Goal: Task Accomplishment & Management: Complete application form

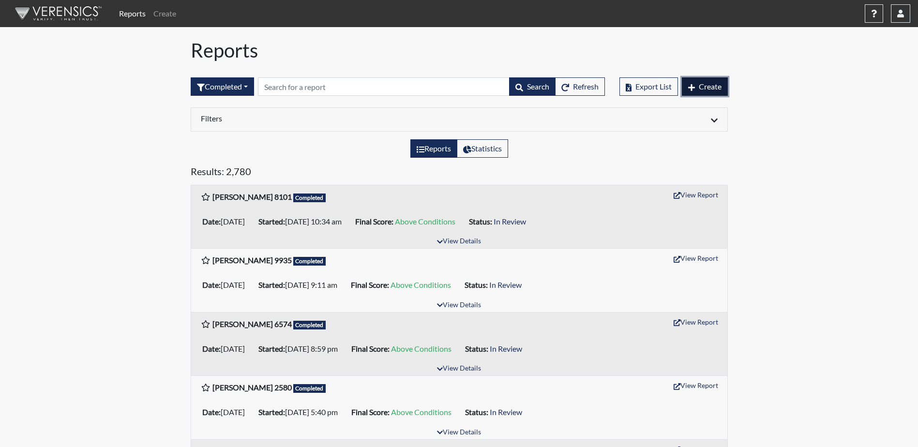
click at [718, 93] on button "Create" at bounding box center [705, 86] width 46 height 18
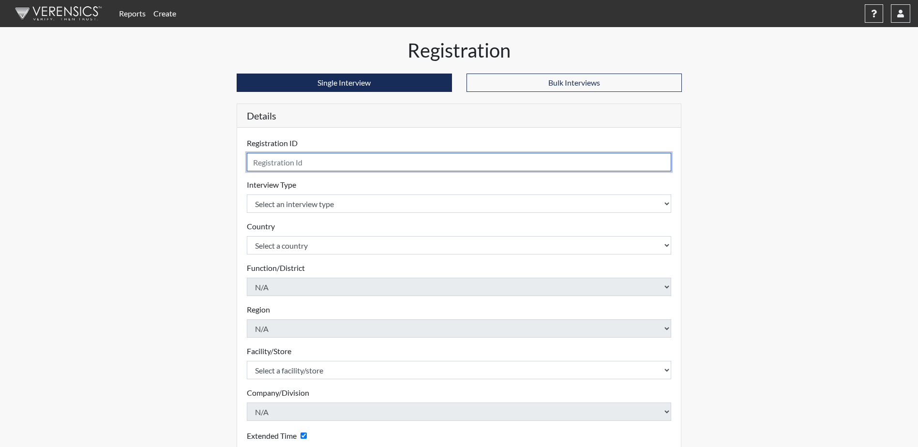
click at [310, 164] on input "text" at bounding box center [459, 162] width 425 height 18
type input "[PERSON_NAME] 5391"
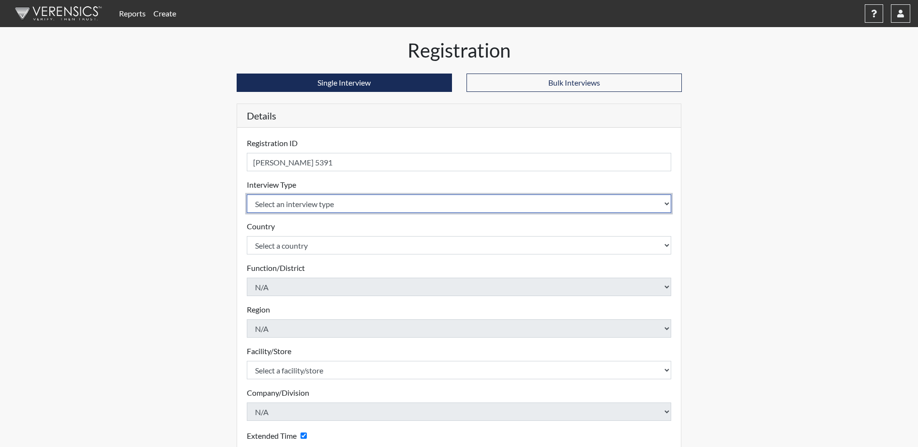
click at [291, 200] on select "Select an interview type Corrections Pre-Employment" at bounding box center [459, 204] width 425 height 18
select select "ff733e93-e1bf-11ea-9c9f-0eff0cf7eb8f"
click at [247, 195] on select "Select an interview type Corrections Pre-Employment" at bounding box center [459, 204] width 425 height 18
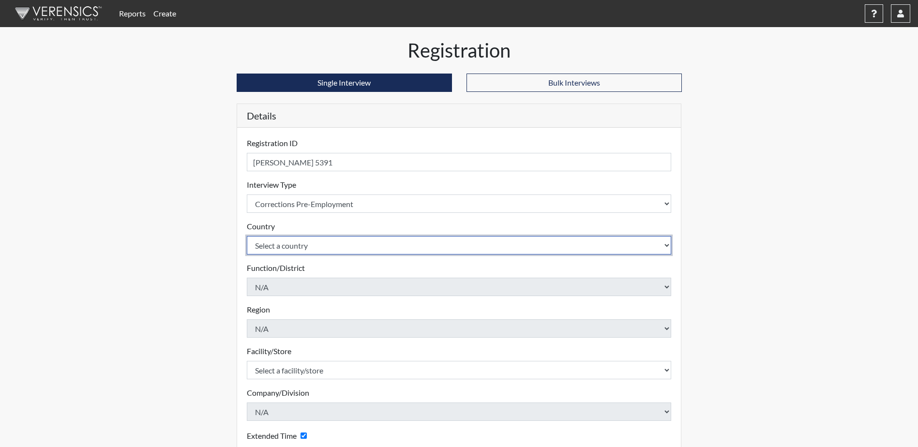
click at [297, 243] on select "Select a country [GEOGRAPHIC_DATA] [GEOGRAPHIC_DATA]" at bounding box center [459, 245] width 425 height 18
select select "united-states-of-[GEOGRAPHIC_DATA]"
click at [247, 236] on select "Select a country [GEOGRAPHIC_DATA] [GEOGRAPHIC_DATA]" at bounding box center [459, 245] width 425 height 18
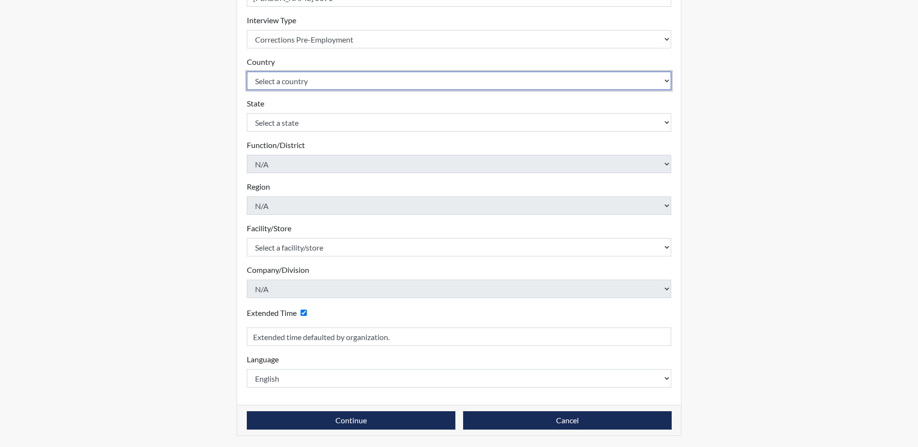
scroll to position [165, 0]
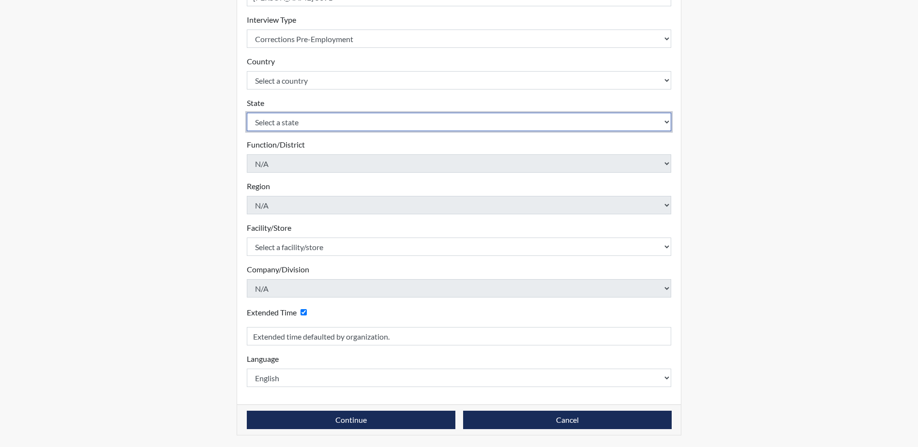
click at [314, 122] on select "Select a state [US_STATE] [US_STATE] [US_STATE] [US_STATE] [US_STATE] [US_STATE…" at bounding box center [459, 122] width 425 height 18
select select "SC"
click at [247, 113] on select "Select a state [US_STATE] [US_STATE] [US_STATE] [US_STATE] [US_STATE] [US_STATE…" at bounding box center [459, 122] width 425 height 18
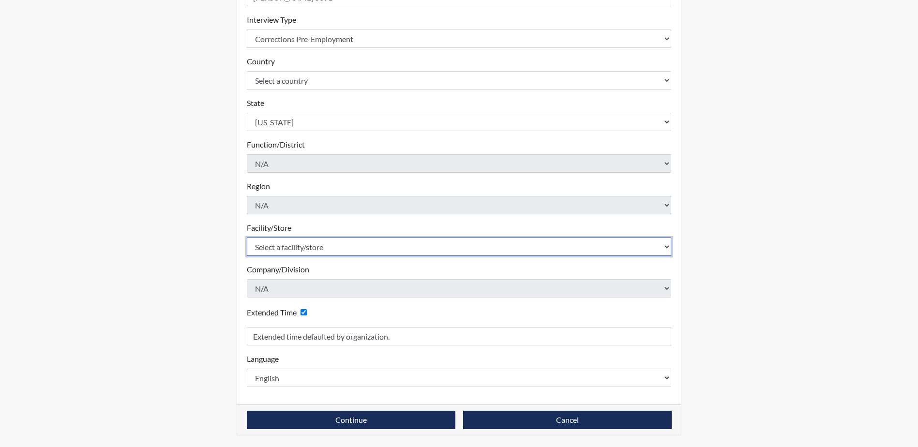
click at [335, 247] on select "Select a facility/store Allendale CI Broad River CI Camille Graham CI Division …" at bounding box center [459, 247] width 425 height 18
select select "d8fafbfe-3542-4e25-ab93-af3ea1b41fa7"
click at [247, 238] on select "Select a facility/store Allendale CI Broad River CI Camille Graham CI Division …" at bounding box center [459, 247] width 425 height 18
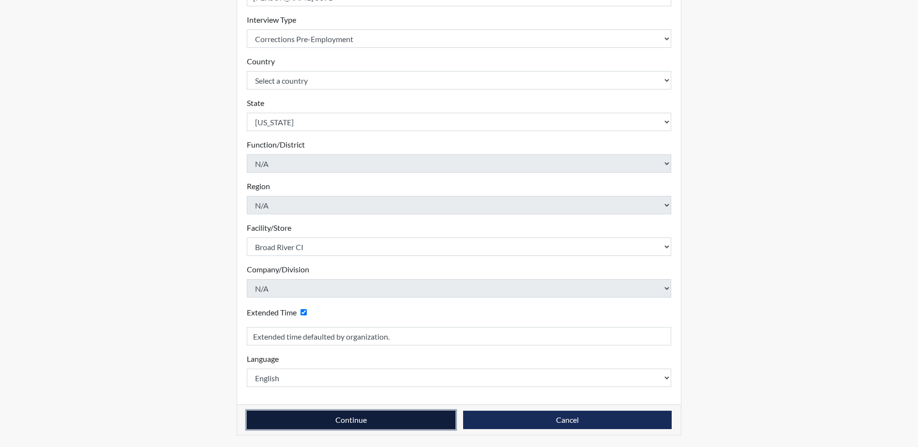
click at [371, 421] on button "Continue" at bounding box center [351, 420] width 209 height 18
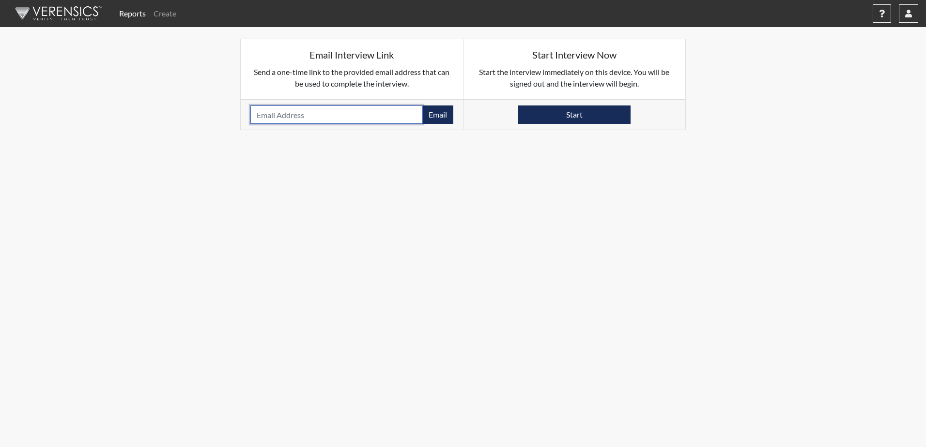
click at [388, 118] on input "email" at bounding box center [336, 115] width 172 height 18
type input "erick_w_j@yahoo.com"
click at [428, 118] on button "Email" at bounding box center [437, 115] width 31 height 18
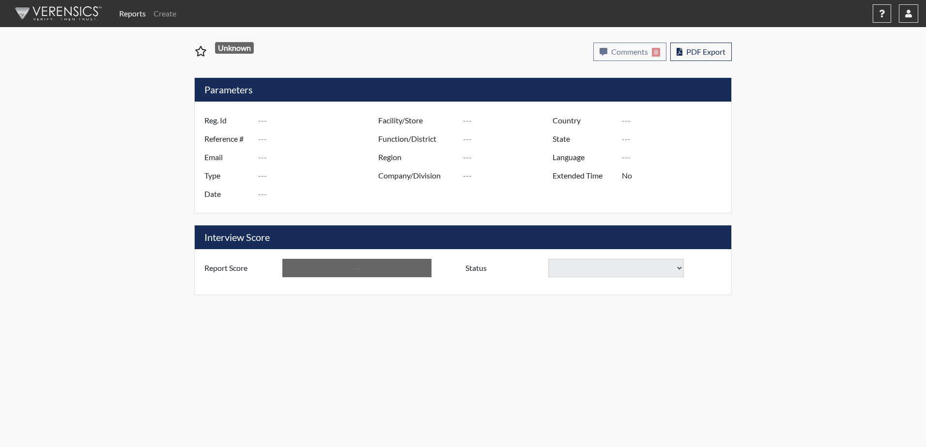
type input "[PERSON_NAME] 3298"
type input "51176"
type input "[EMAIL_ADDRESS][DOMAIN_NAME]"
type input "Corrections Pre-Employment"
type input "[DATE]"
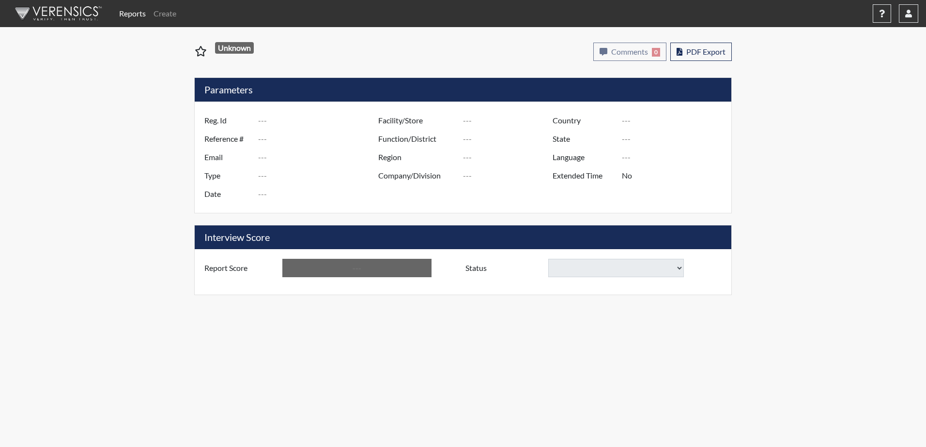
type input "Division of Security"
type input "[GEOGRAPHIC_DATA]"
type input "[US_STATE]"
type input "English"
type input "Yes"
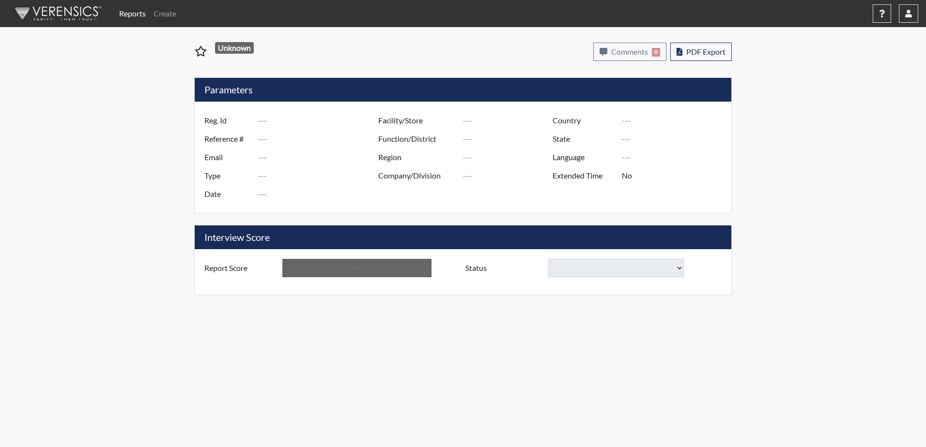
type input "Above Conditions"
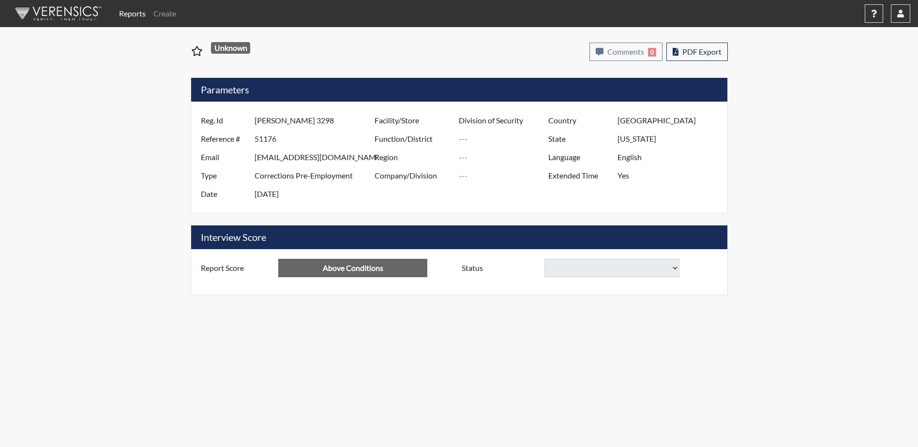
select select
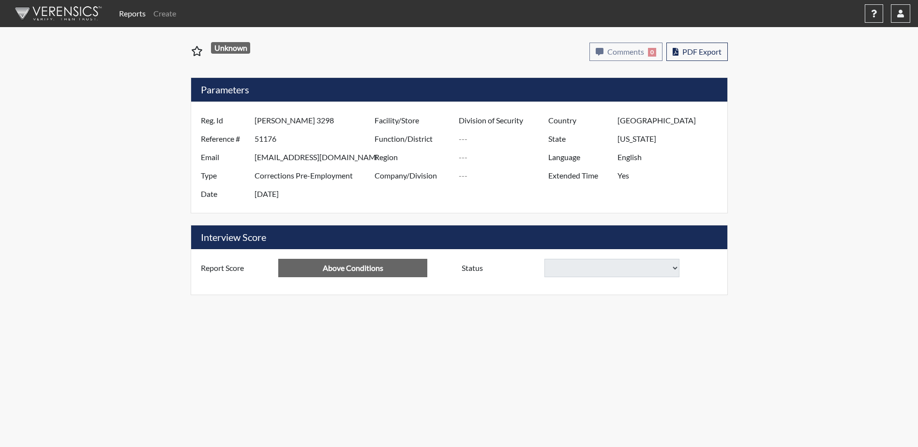
select select
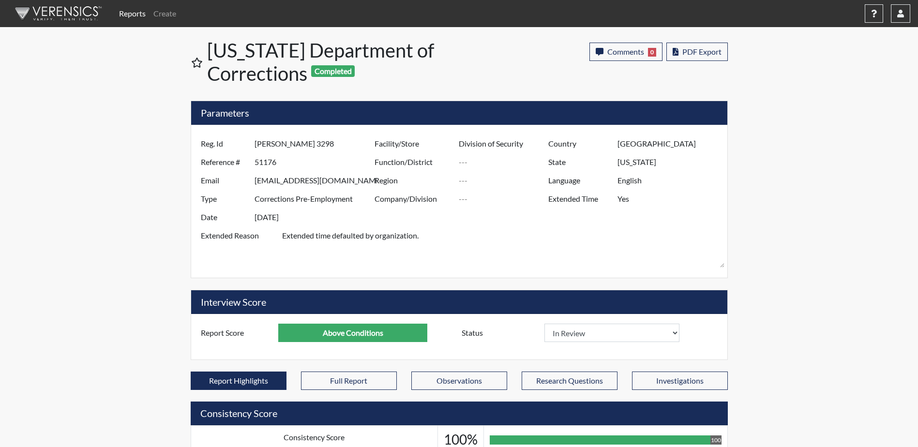
scroll to position [161, 402]
select select
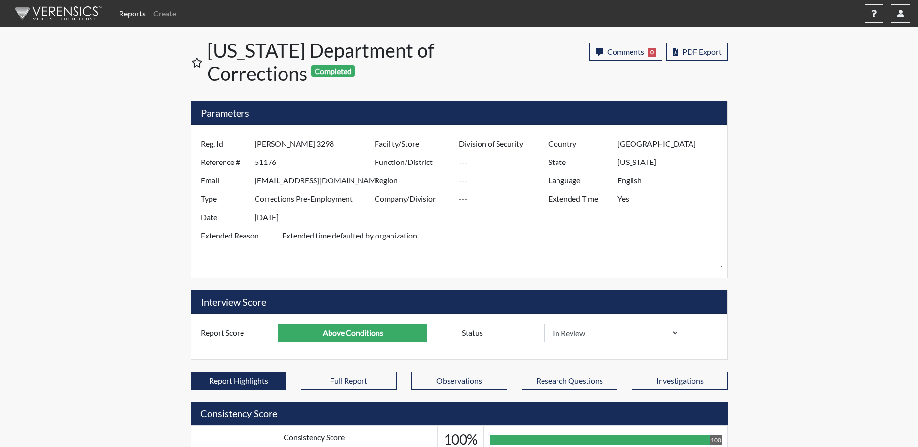
select select
